Goal: Information Seeking & Learning: Learn about a topic

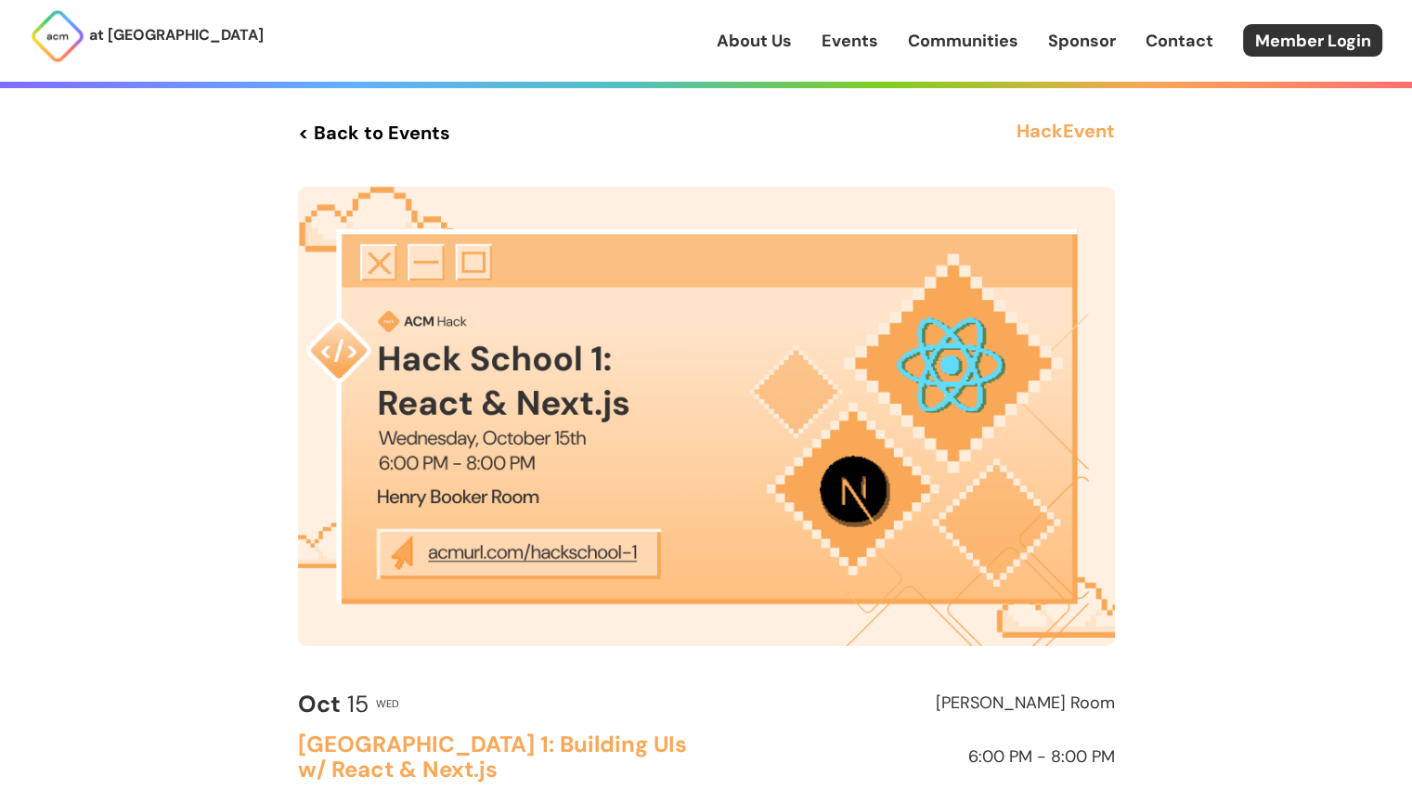
click at [400, 137] on link "< Back to Events" at bounding box center [374, 132] width 152 height 33
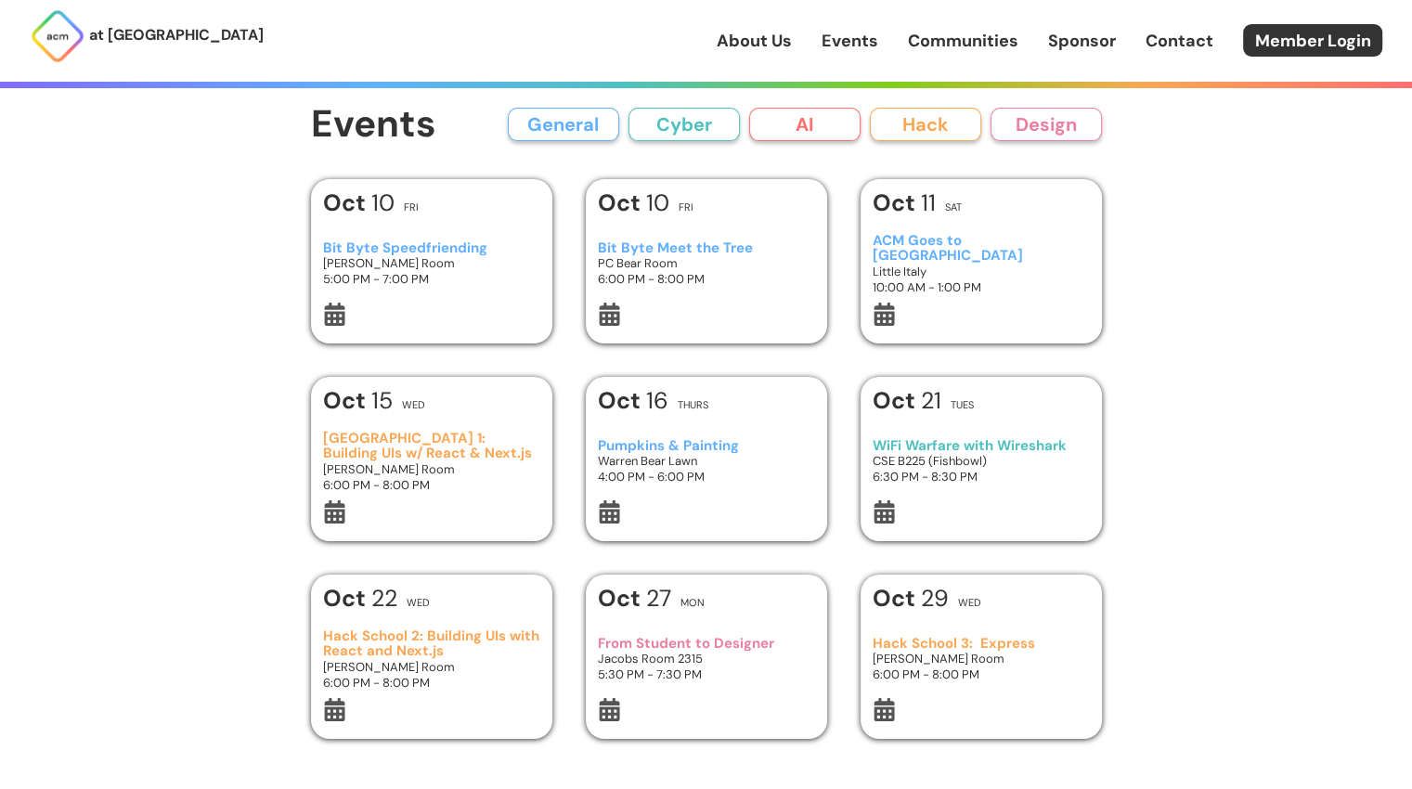
click at [386, 451] on h3 "[GEOGRAPHIC_DATA] 1: Building UIs w/ React & Next.js" at bounding box center [431, 446] width 216 height 31
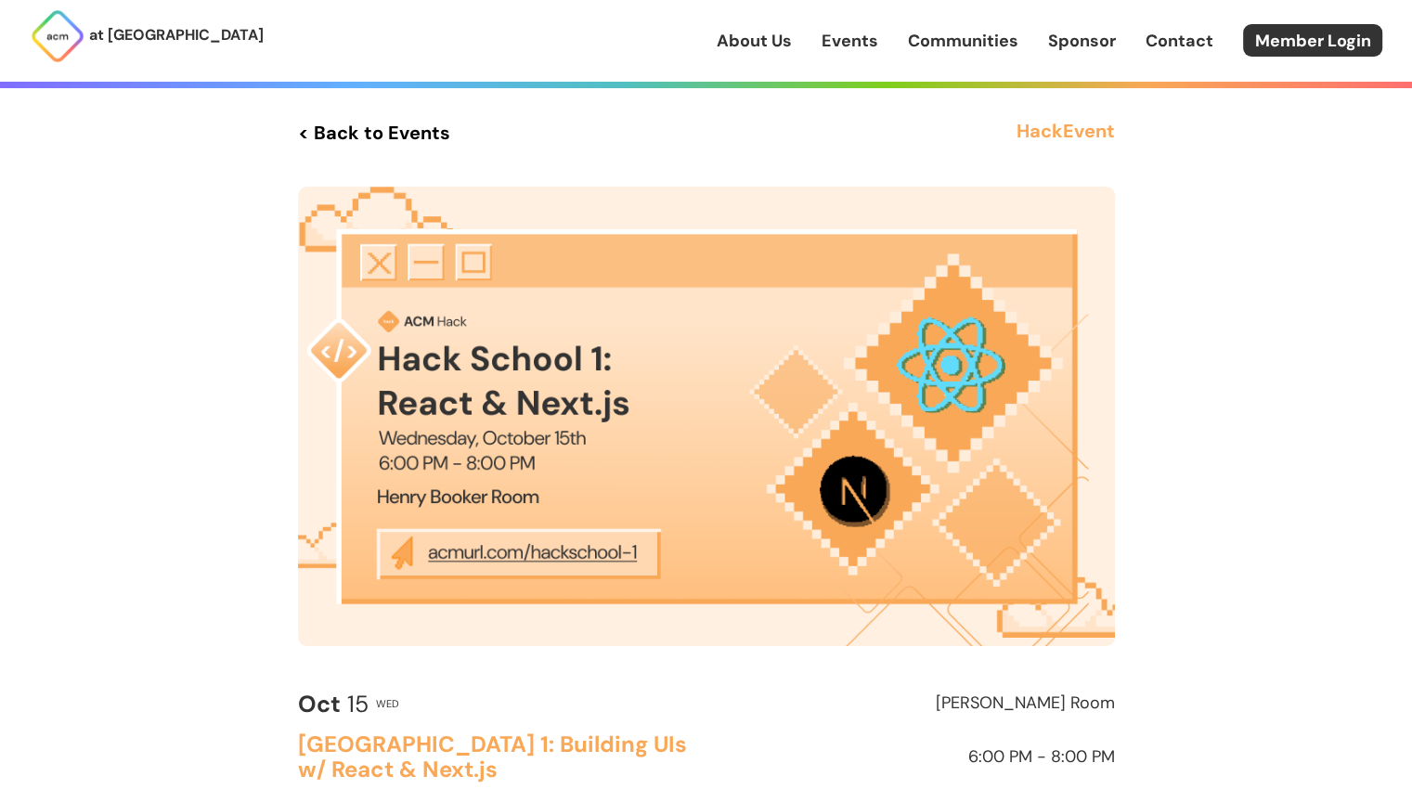
click at [542, 558] on img at bounding box center [706, 417] width 817 height 460
click at [513, 554] on img at bounding box center [706, 417] width 817 height 460
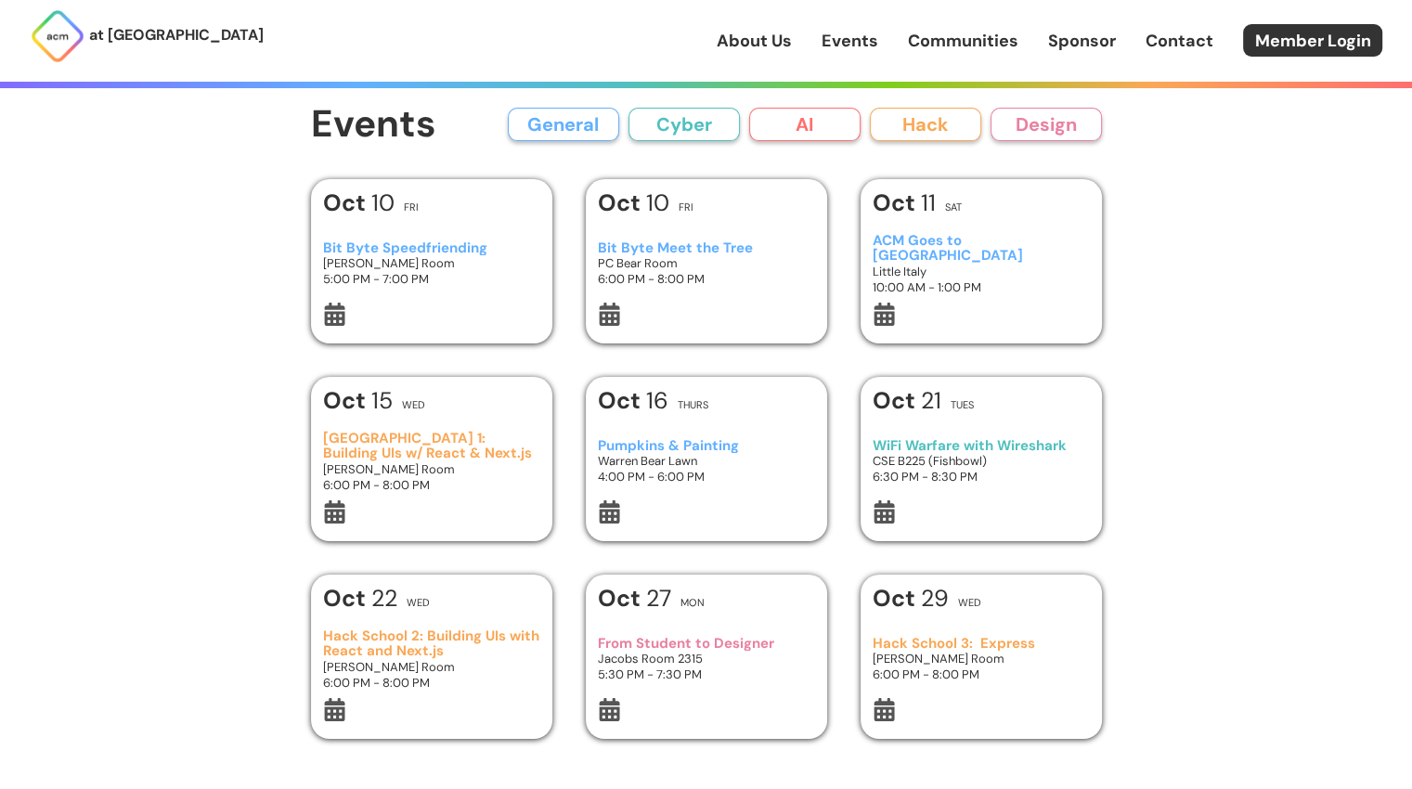
click at [912, 120] on button "Hack" at bounding box center [925, 124] width 111 height 33
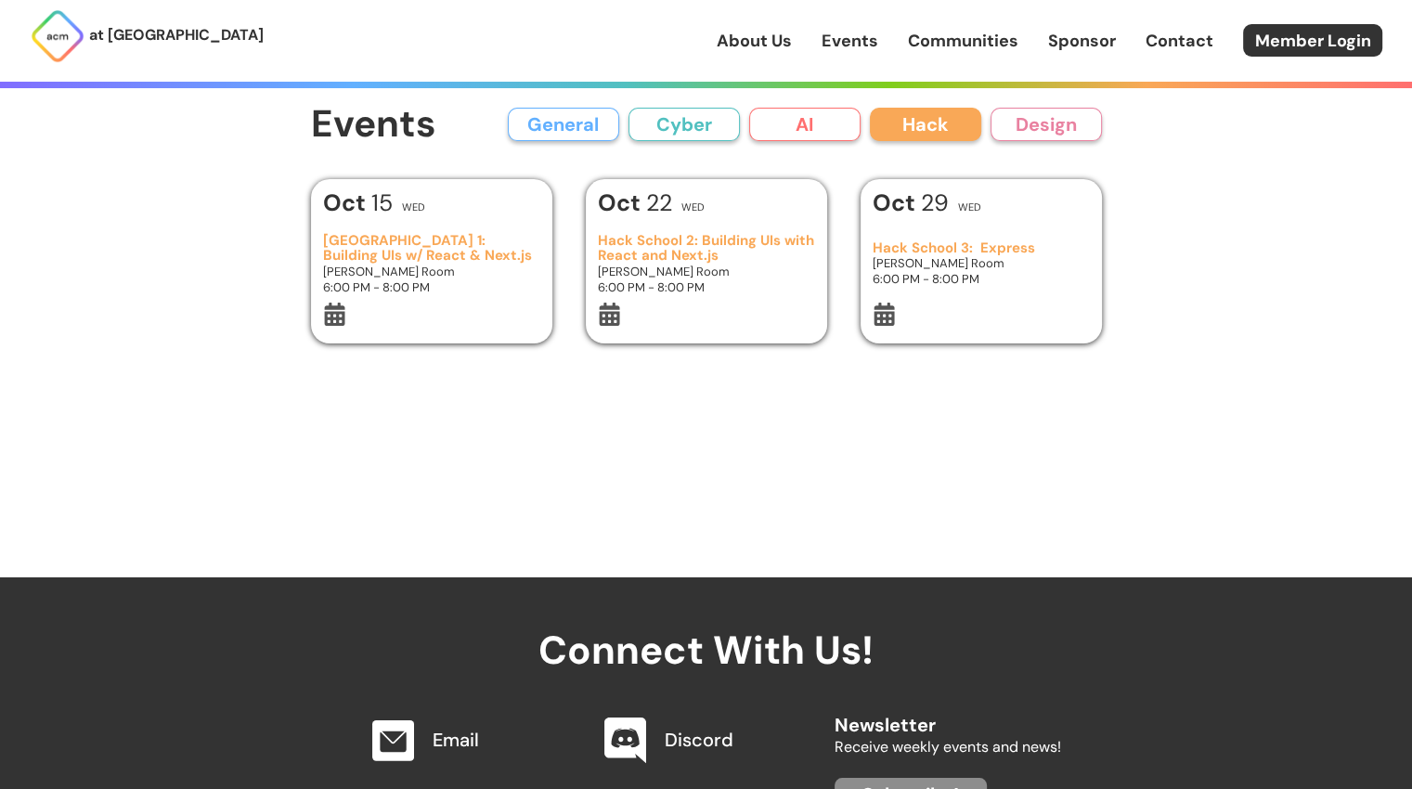
click at [343, 250] on h3 "[GEOGRAPHIC_DATA] 1: Building UIs w/ React & Next.js" at bounding box center [431, 248] width 216 height 31
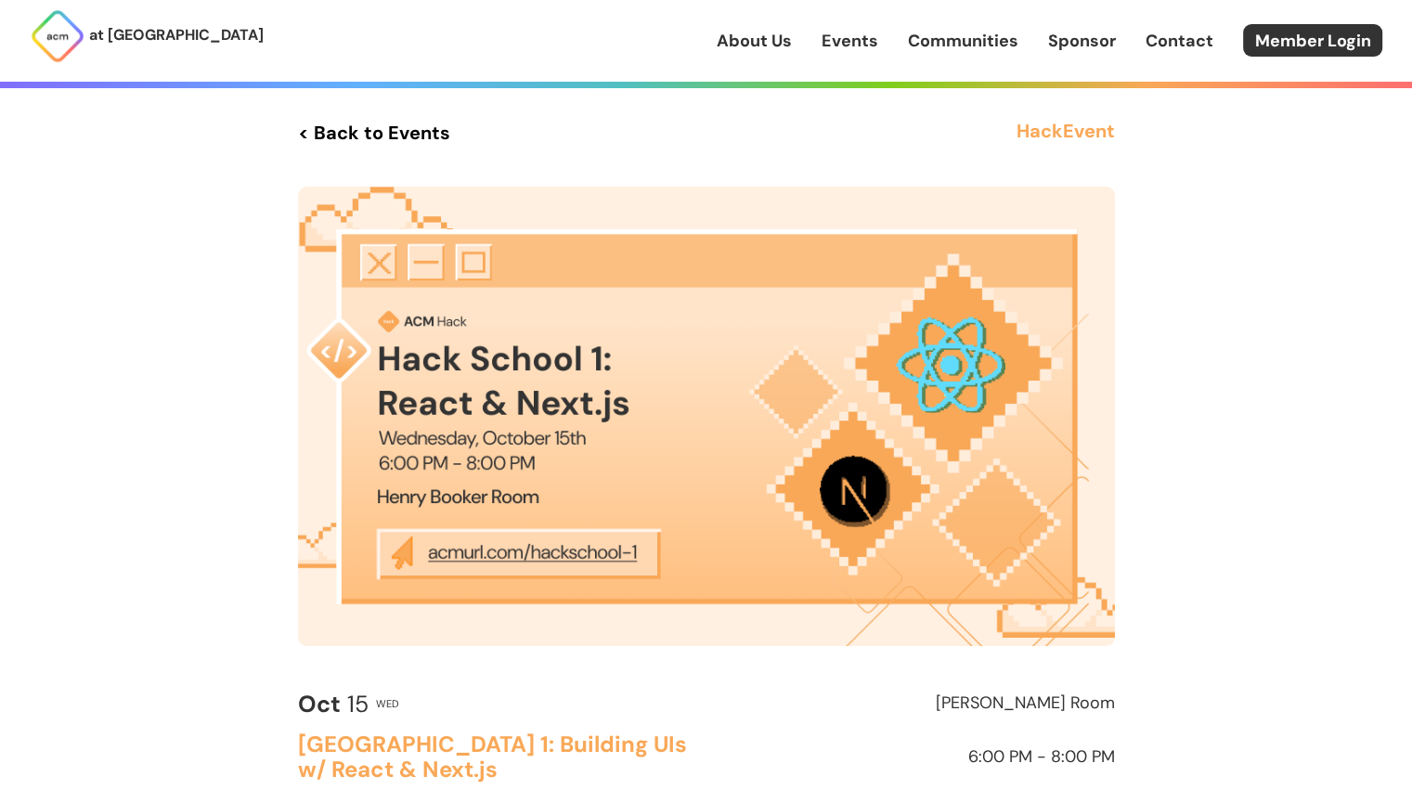
click at [495, 557] on img at bounding box center [706, 417] width 817 height 460
